Goal: Task Accomplishment & Management: Manage account settings

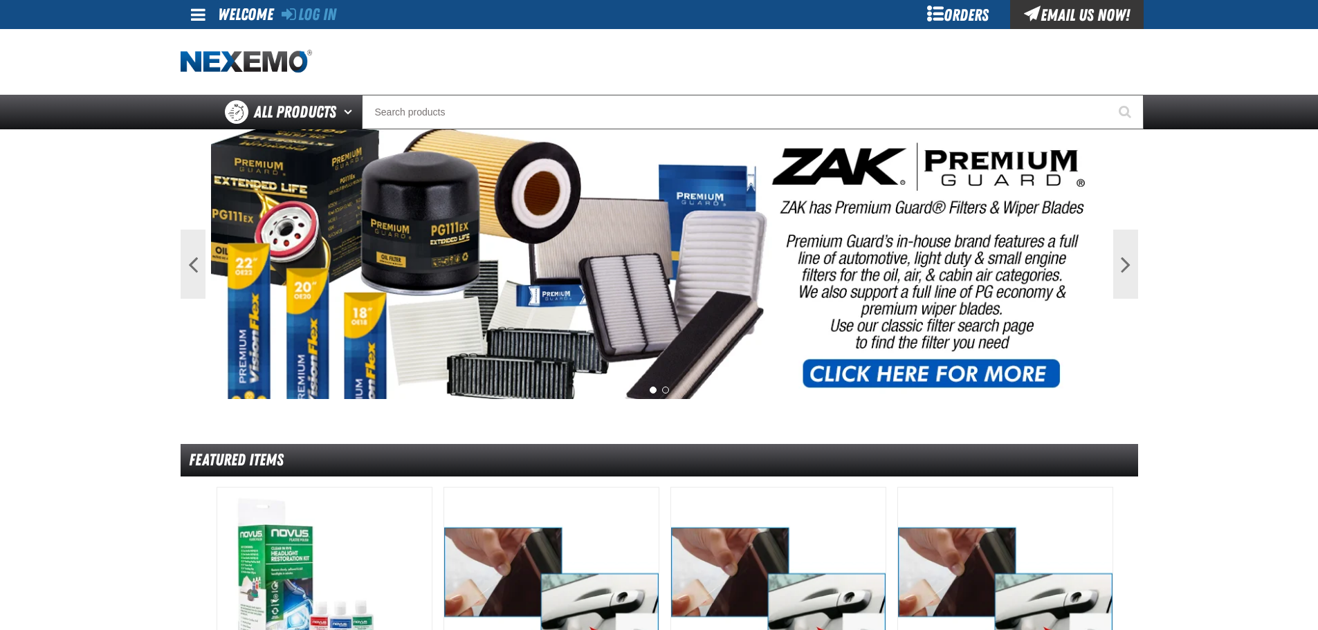
click at [940, 14] on div "Orders" at bounding box center [958, 14] width 104 height 29
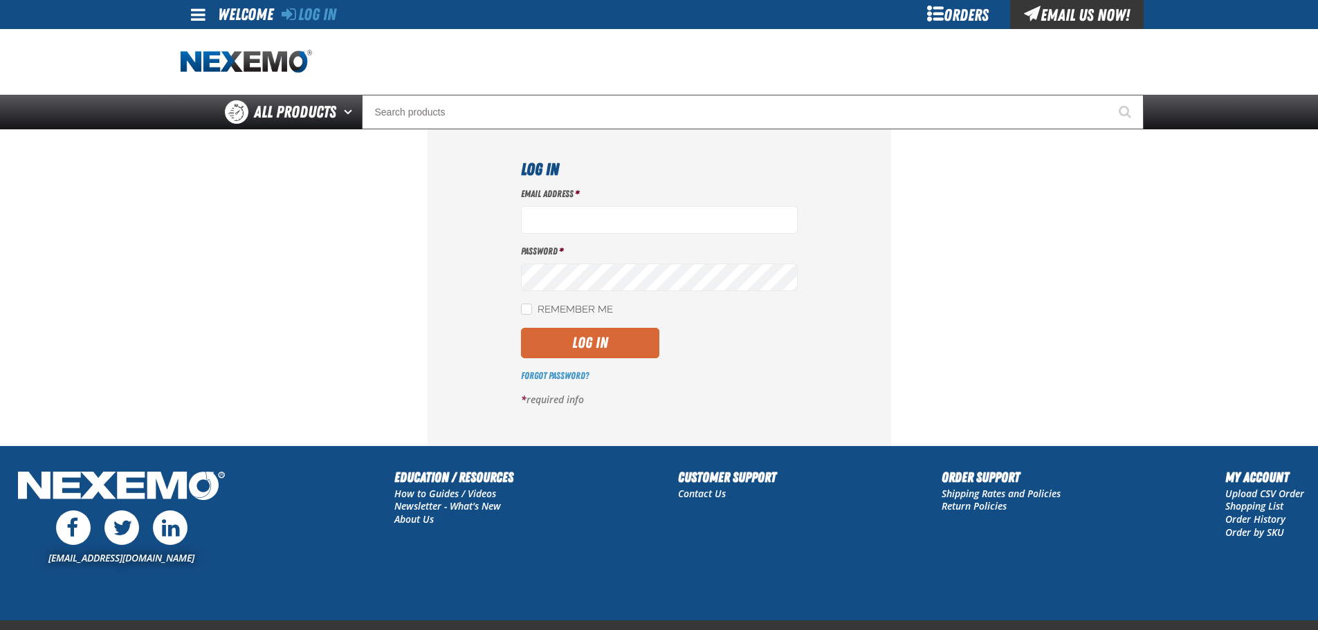
type input "vtoreceptionist@vtaig.com"
click at [648, 345] on button "Log In" at bounding box center [590, 343] width 138 height 30
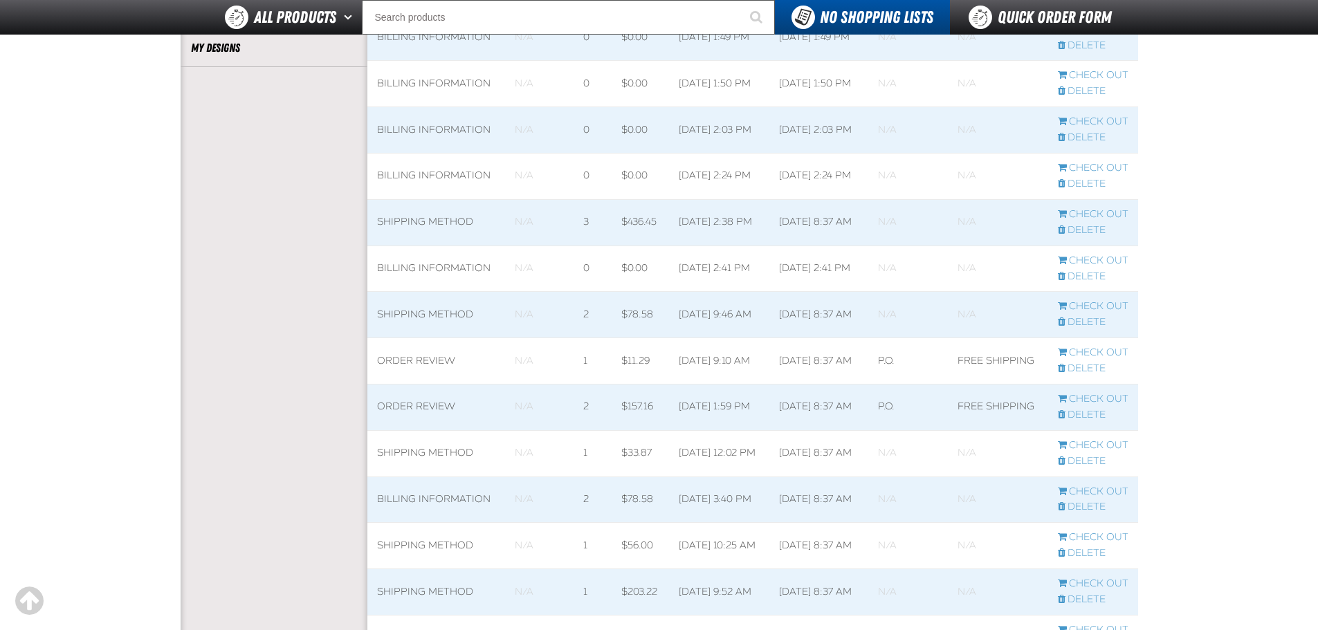
scroll to position [138, 0]
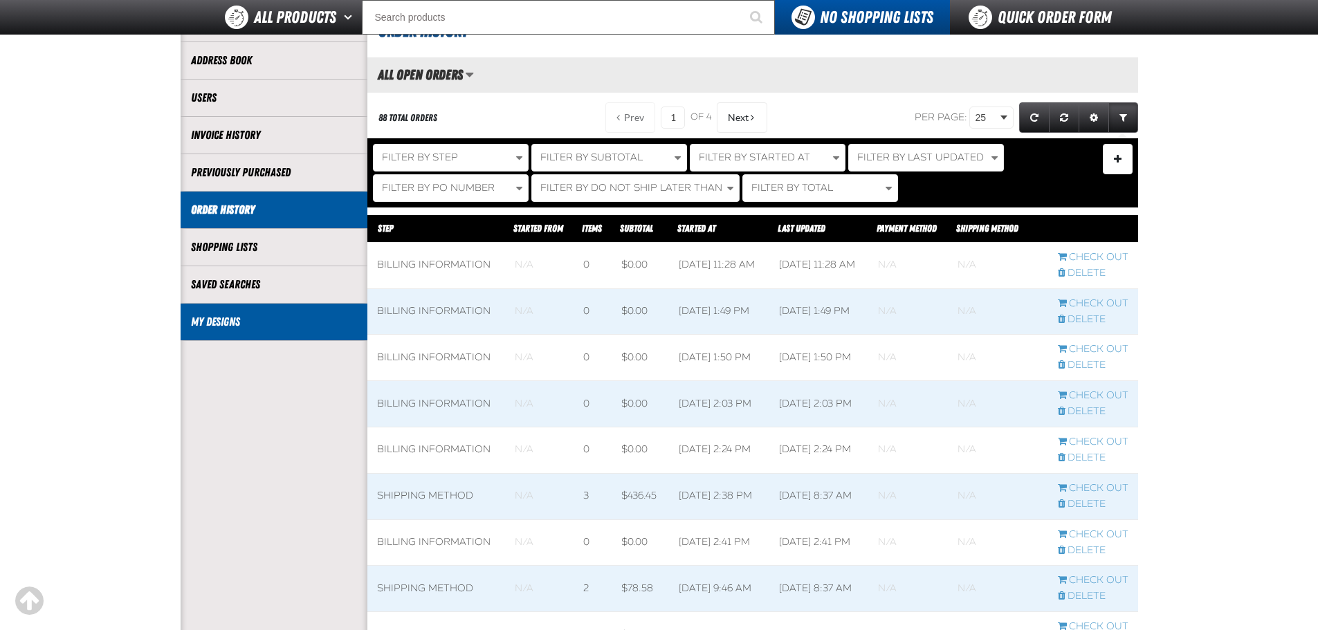
click at [277, 317] on link "My Designs" at bounding box center [274, 322] width 166 height 16
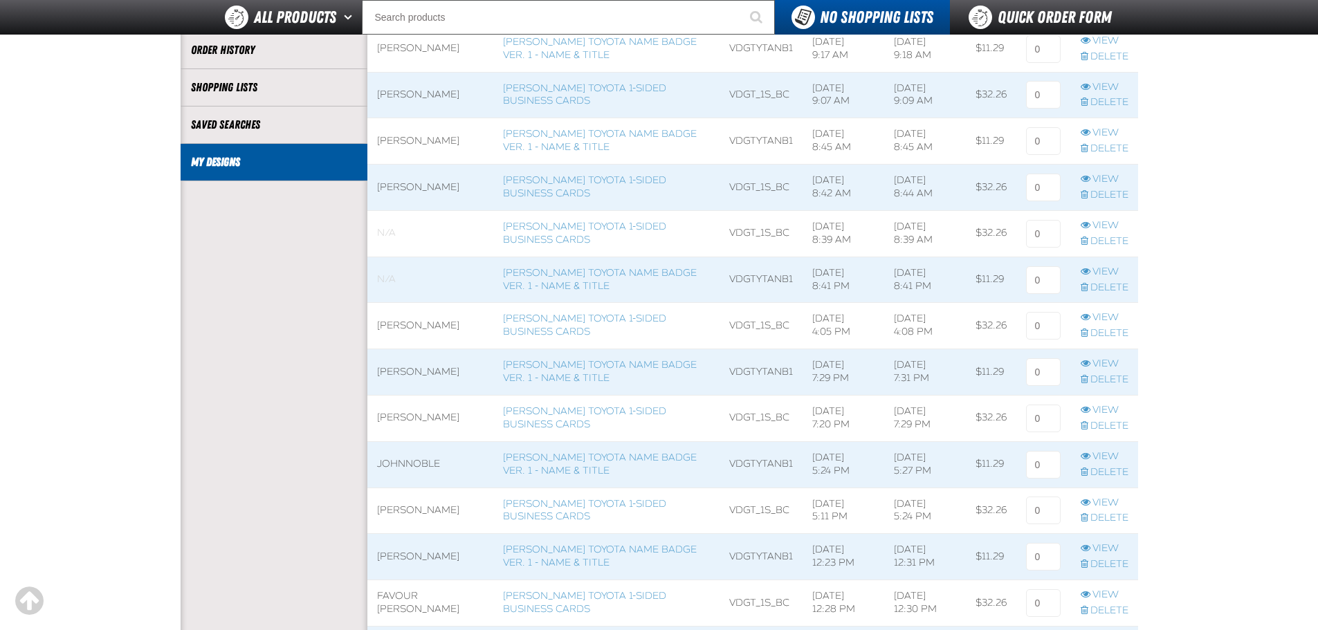
scroll to position [277, 0]
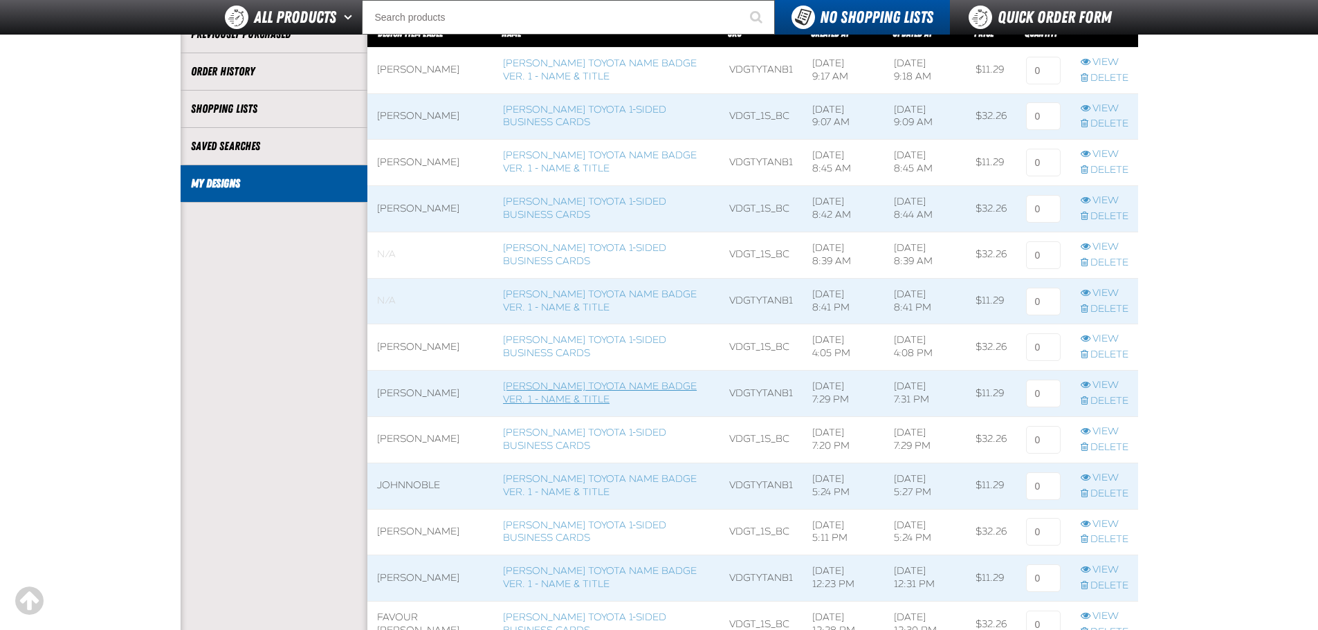
click at [567, 394] on link "[PERSON_NAME] Toyota Name Badge Ver. 1 - Name & Title" at bounding box center [600, 393] width 194 height 25
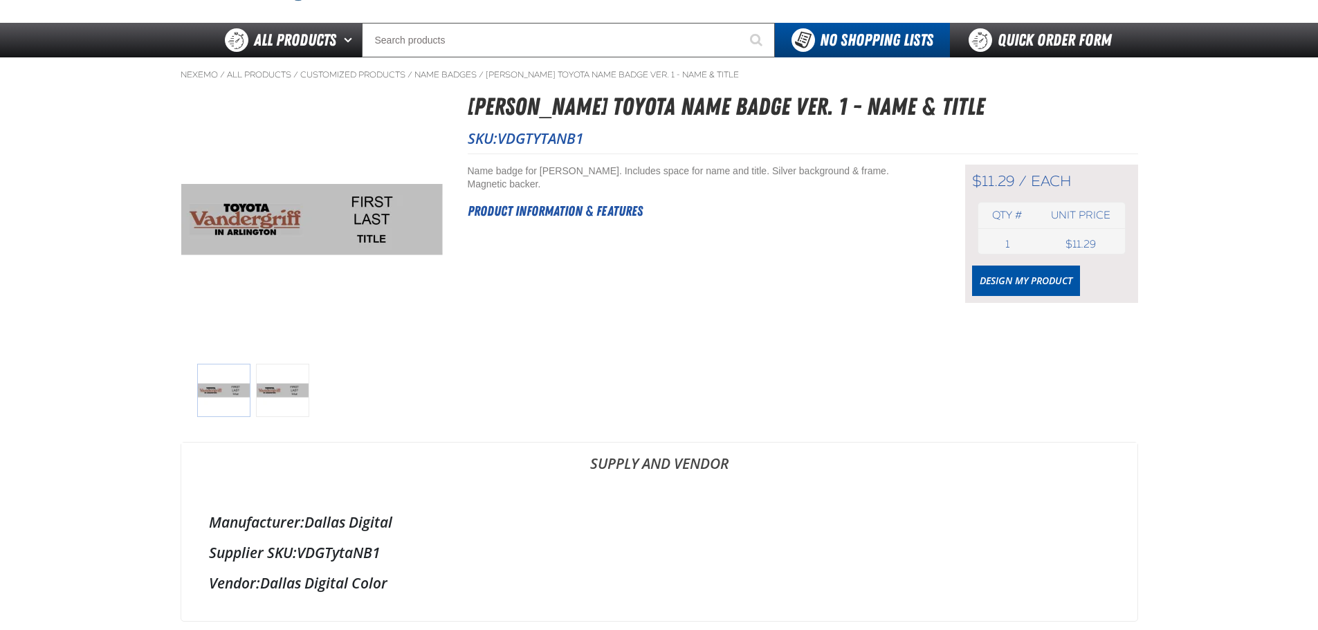
scroll to position [69, 0]
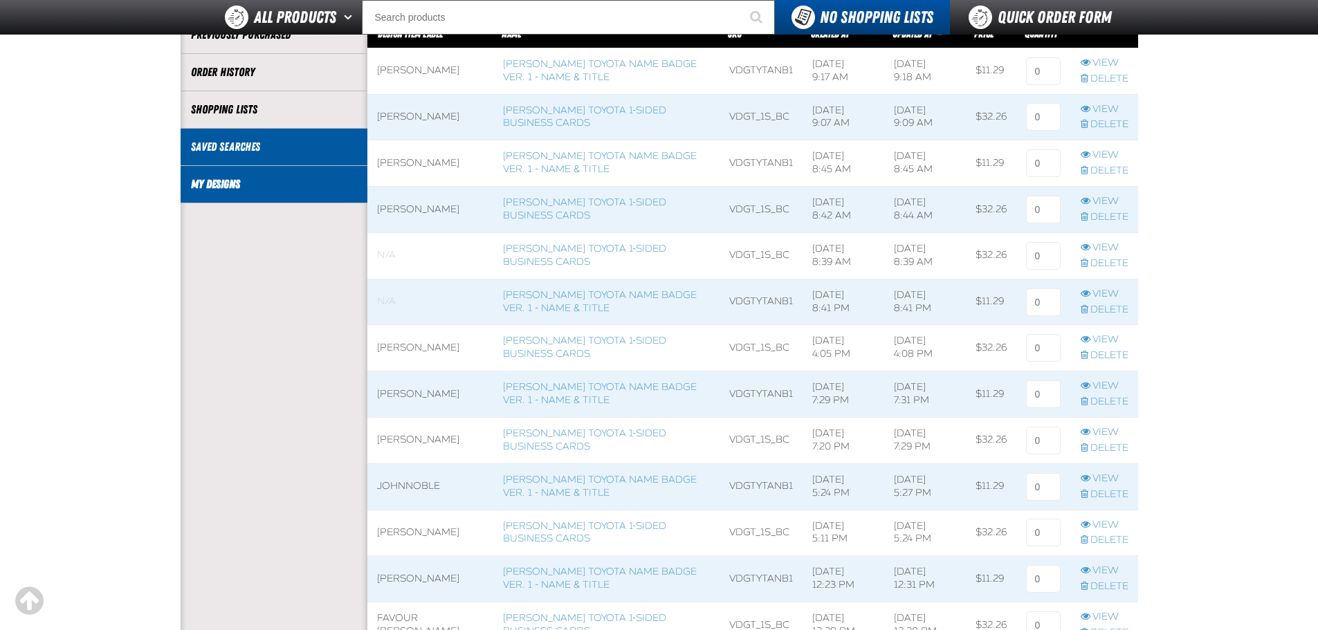
scroll to position [1, 1]
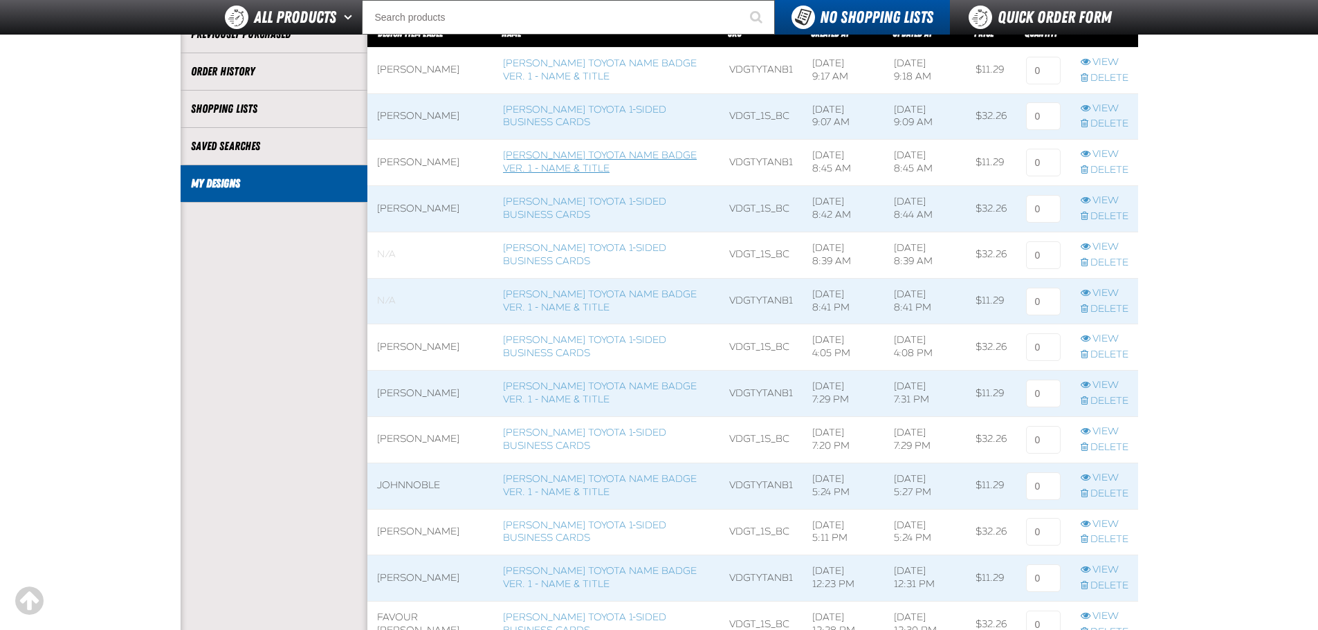
click at [626, 154] on link "Vandergriff Toyota Name Badge Ver. 1 - Name & Title" at bounding box center [600, 161] width 194 height 25
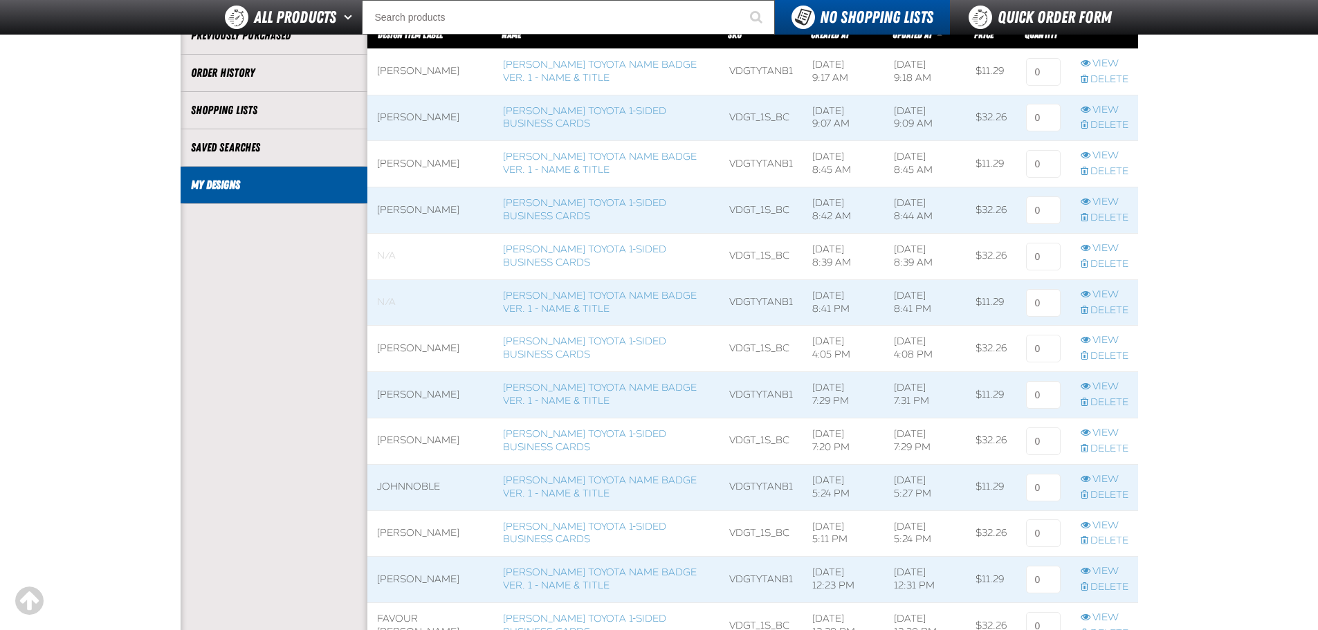
scroll to position [1, 1]
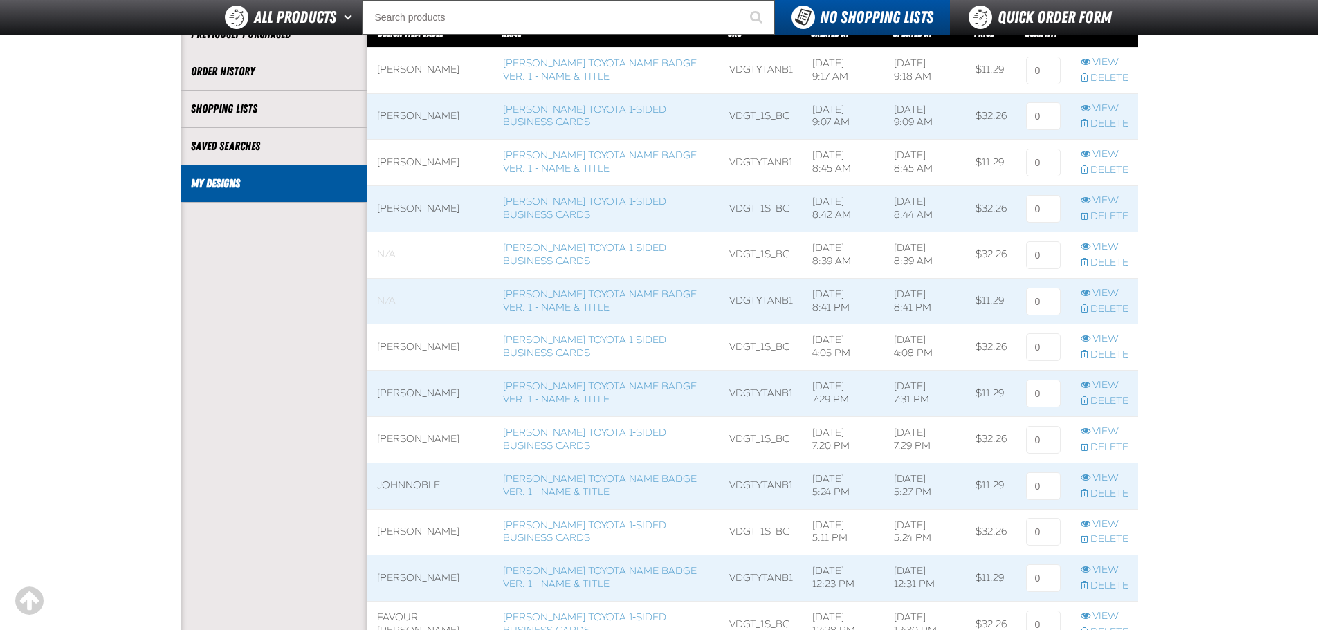
click at [418, 206] on span at bounding box center [430, 209] width 127 height 46
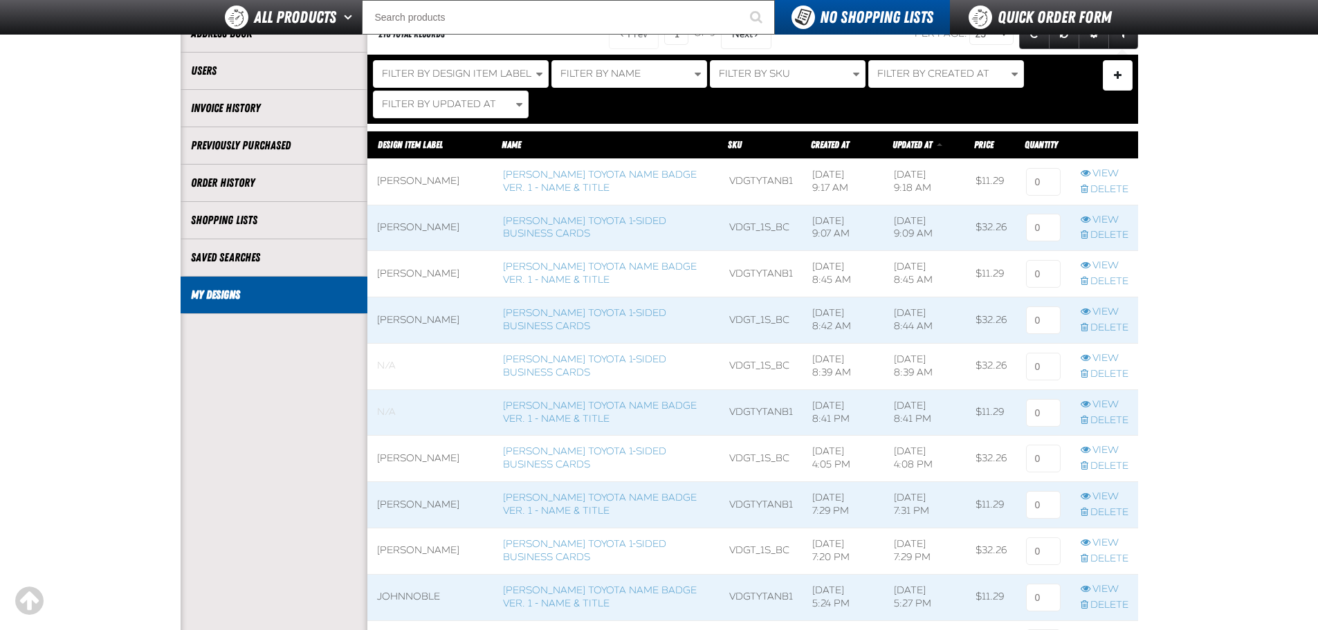
scroll to position [277, 0]
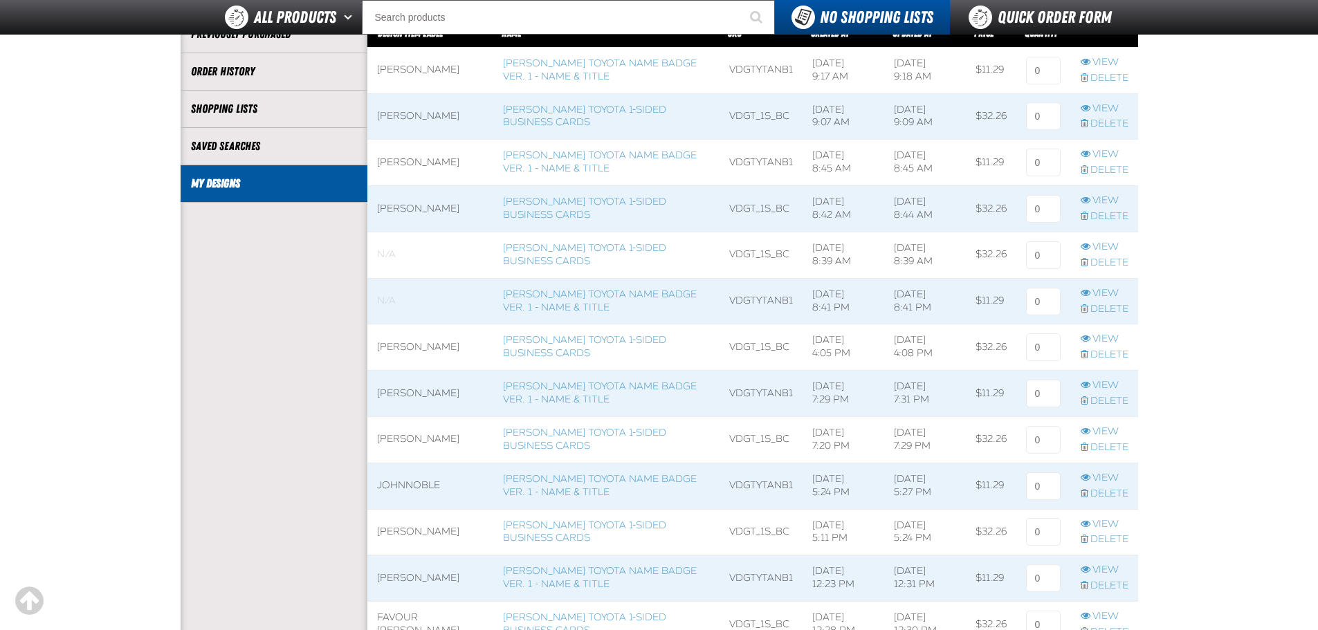
drag, startPoint x: 478, startPoint y: 377, endPoint x: 454, endPoint y: 393, distance: 29.0
click at [454, 393] on td "[PERSON_NAME]" at bounding box center [430, 394] width 127 height 46
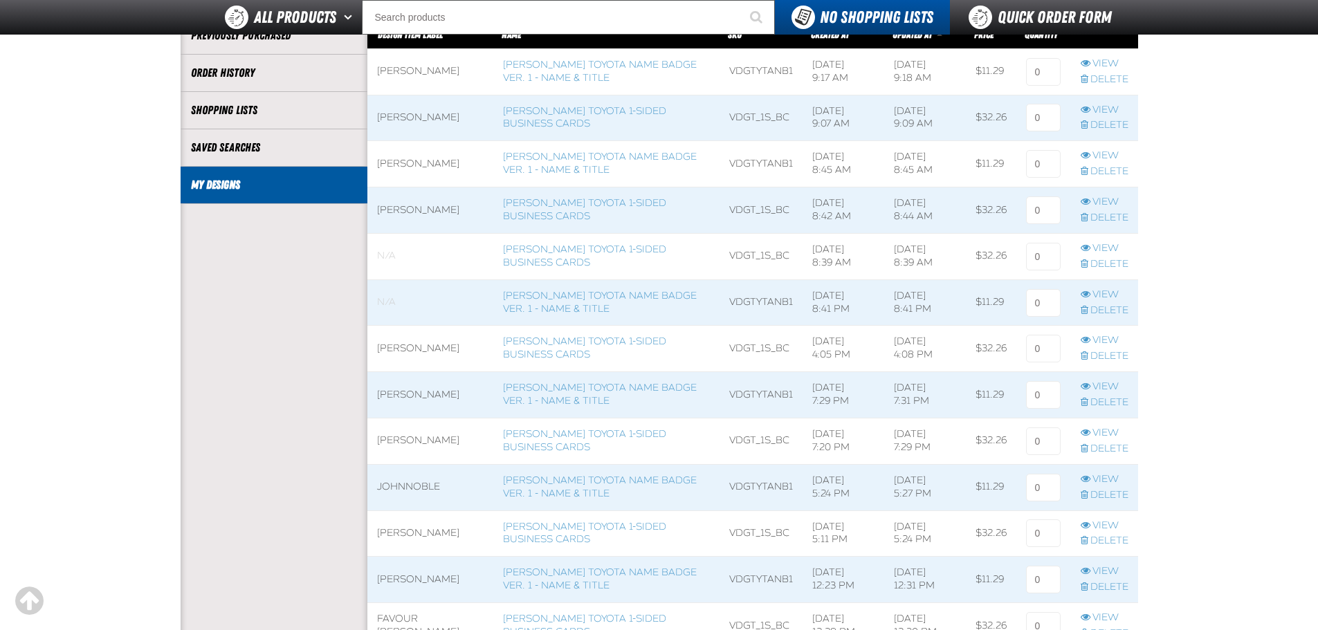
scroll to position [1, 1]
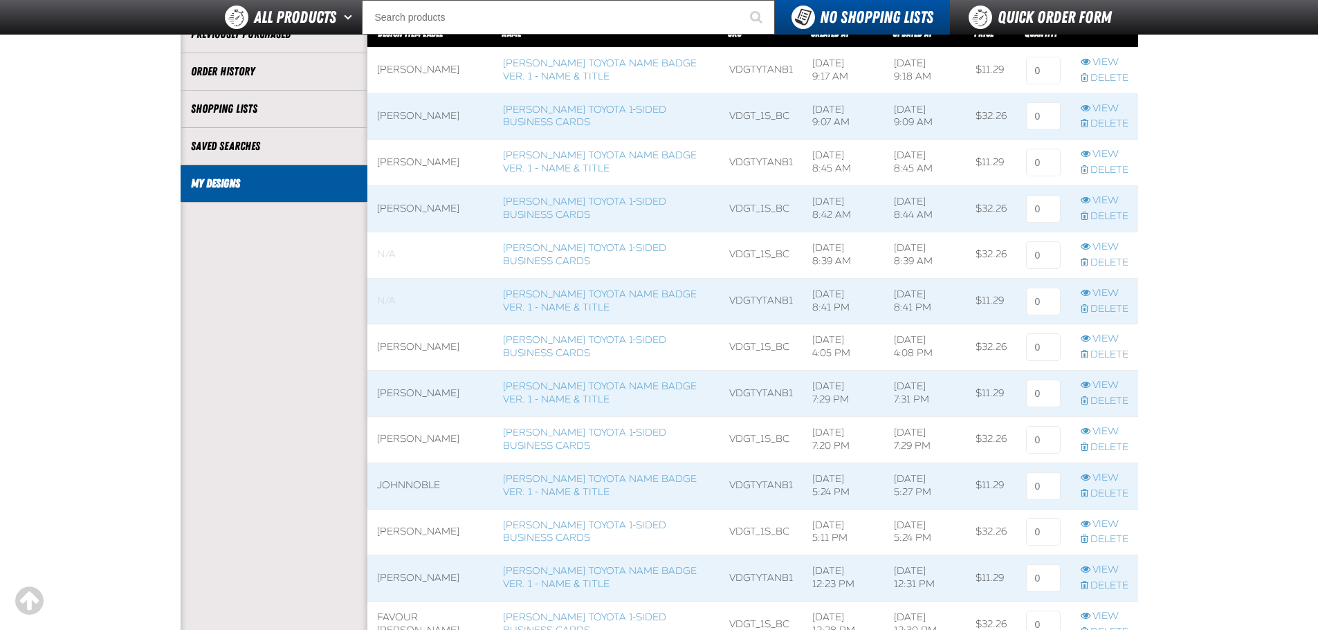
click at [431, 432] on td "[PERSON_NAME]" at bounding box center [430, 440] width 127 height 46
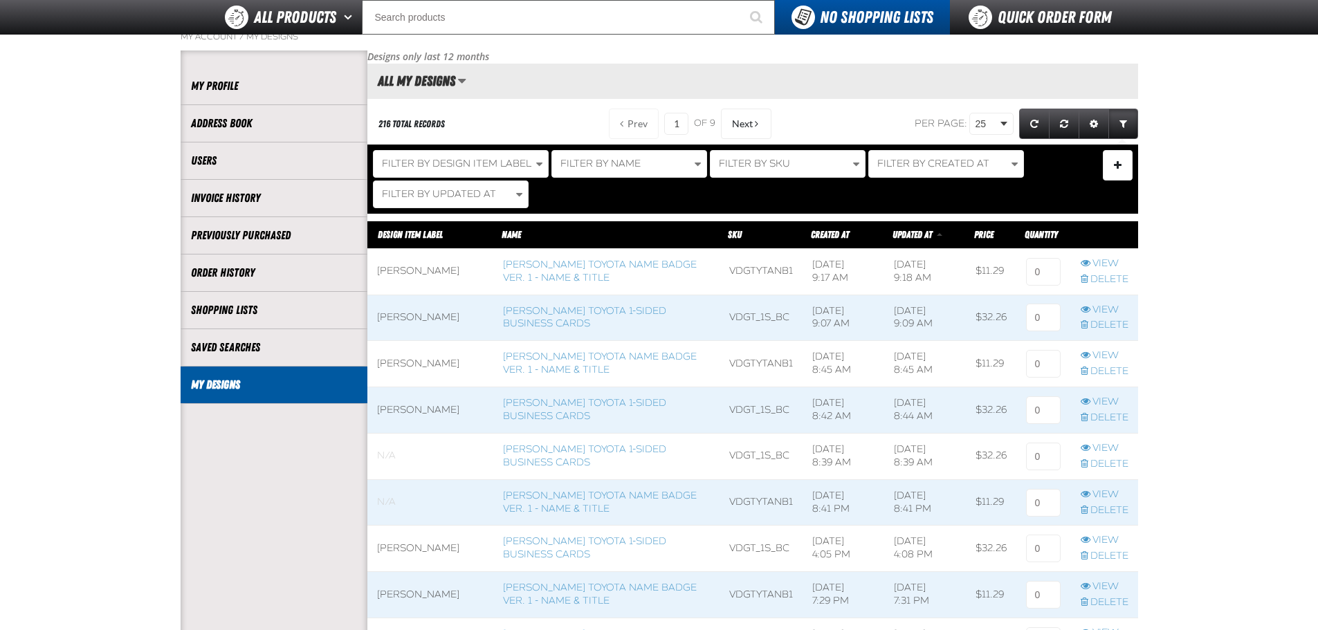
scroll to position [69, 0]
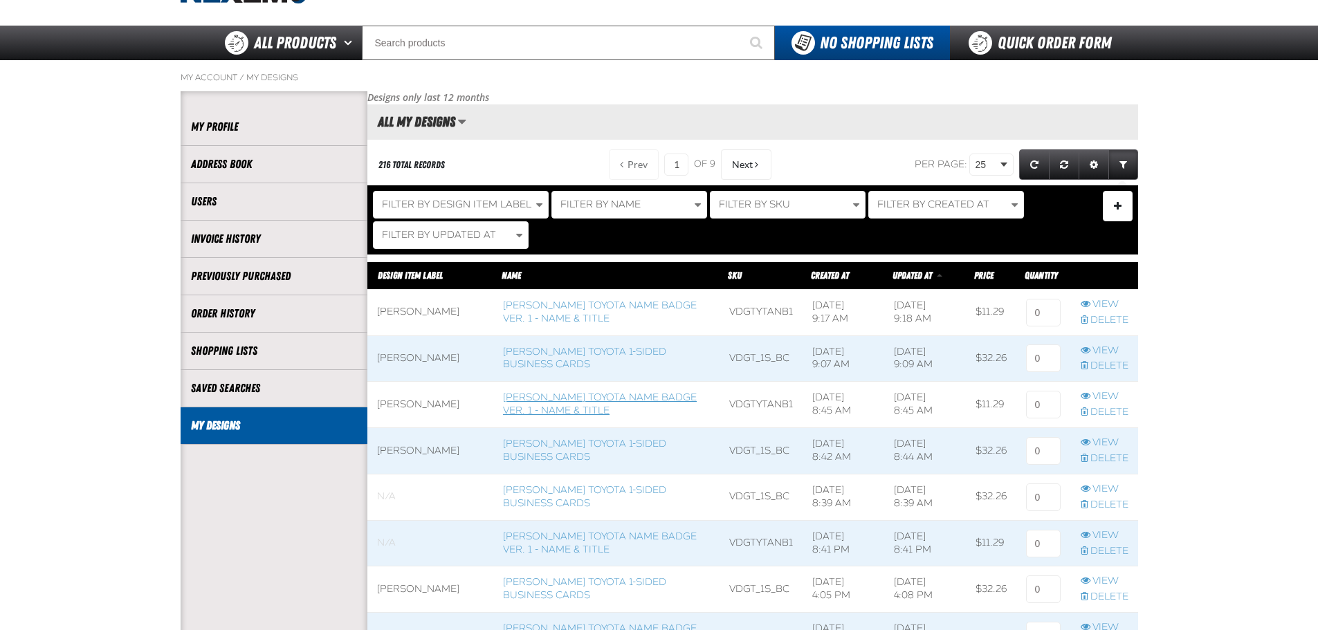
click at [599, 392] on link "[PERSON_NAME] Toyota Name Badge Ver. 1 - Name & Title" at bounding box center [600, 404] width 194 height 25
click at [424, 401] on span at bounding box center [430, 405] width 127 height 46
click at [417, 454] on td "[PERSON_NAME]" at bounding box center [430, 451] width 127 height 46
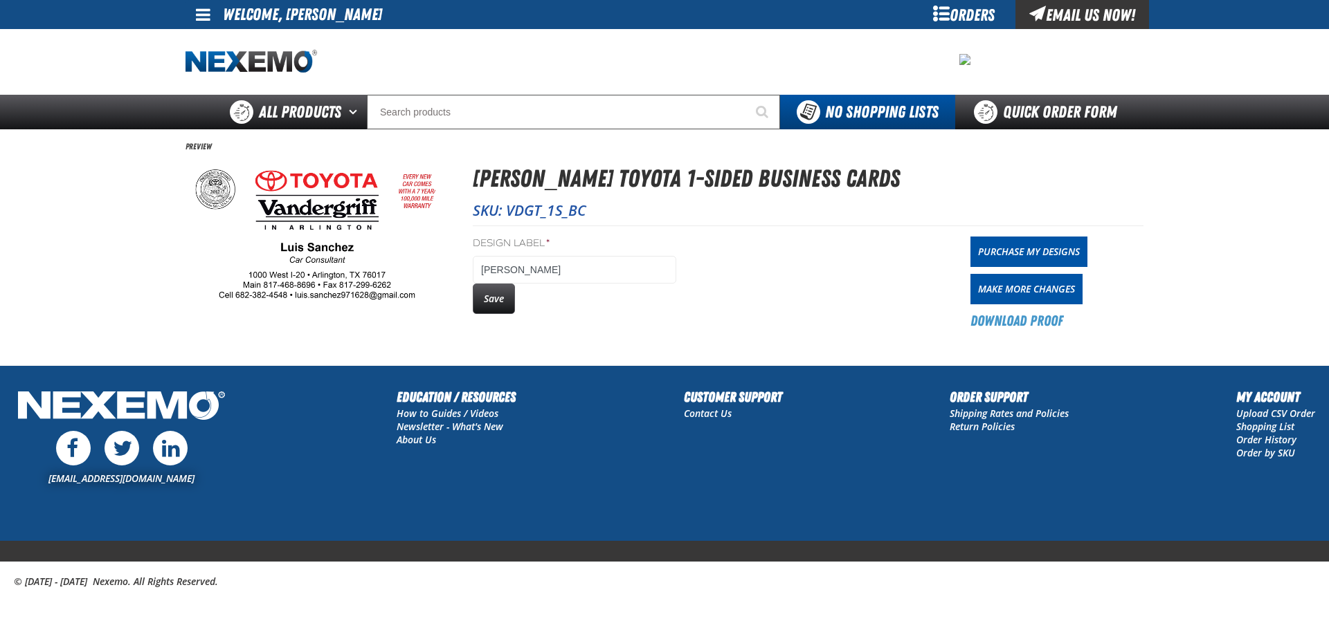
click at [942, 498] on div "[EMAIL_ADDRESS][DOMAIN_NAME] Education / Resources How to Guides / Videos Newsl…" at bounding box center [664, 464] width 1329 height 154
